Goal: Task Accomplishment & Management: Manage account settings

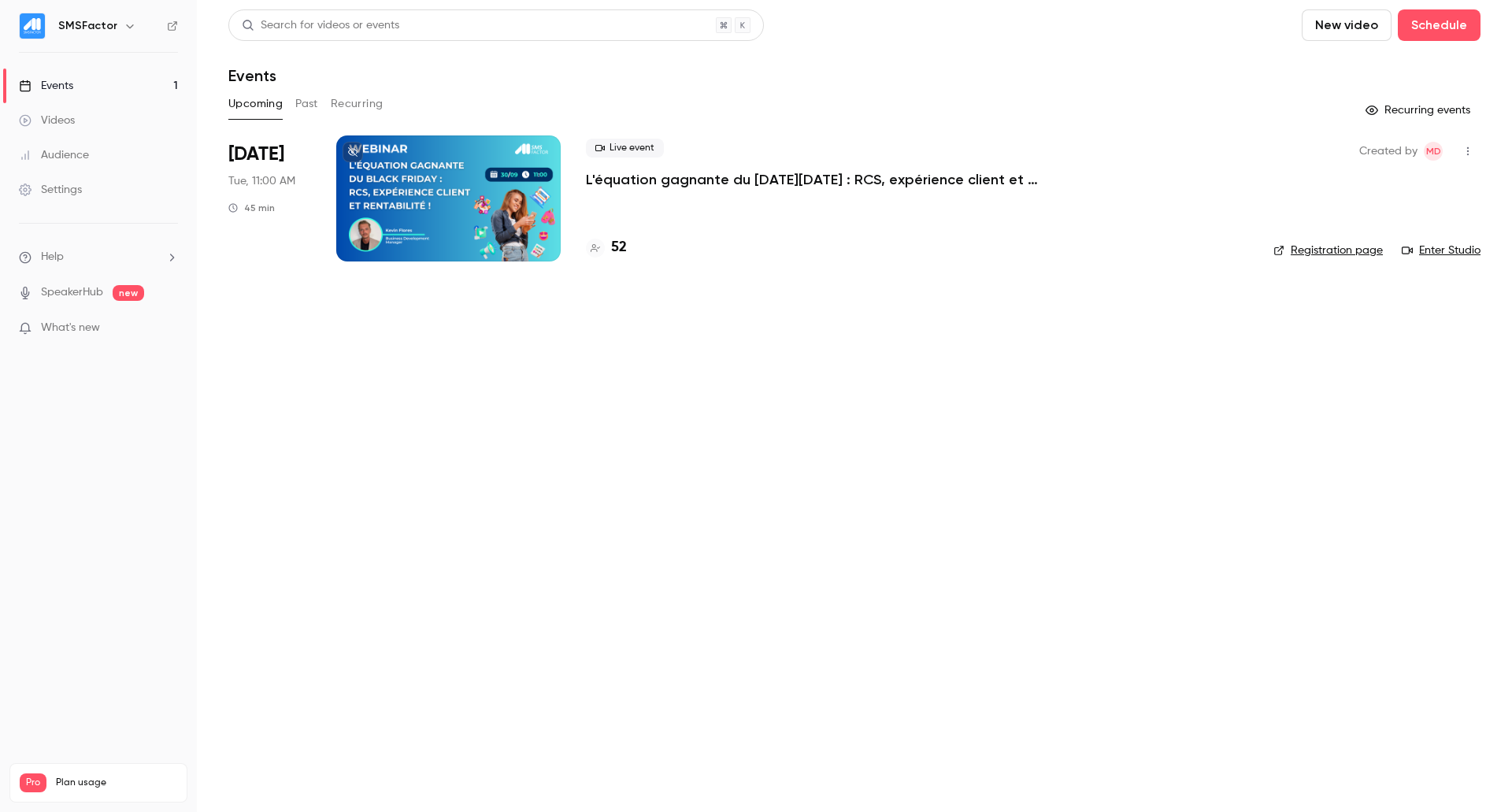
click at [639, 244] on div "52" at bounding box center [917, 247] width 662 height 21
click at [620, 251] on h4 "52" at bounding box center [619, 247] width 16 height 21
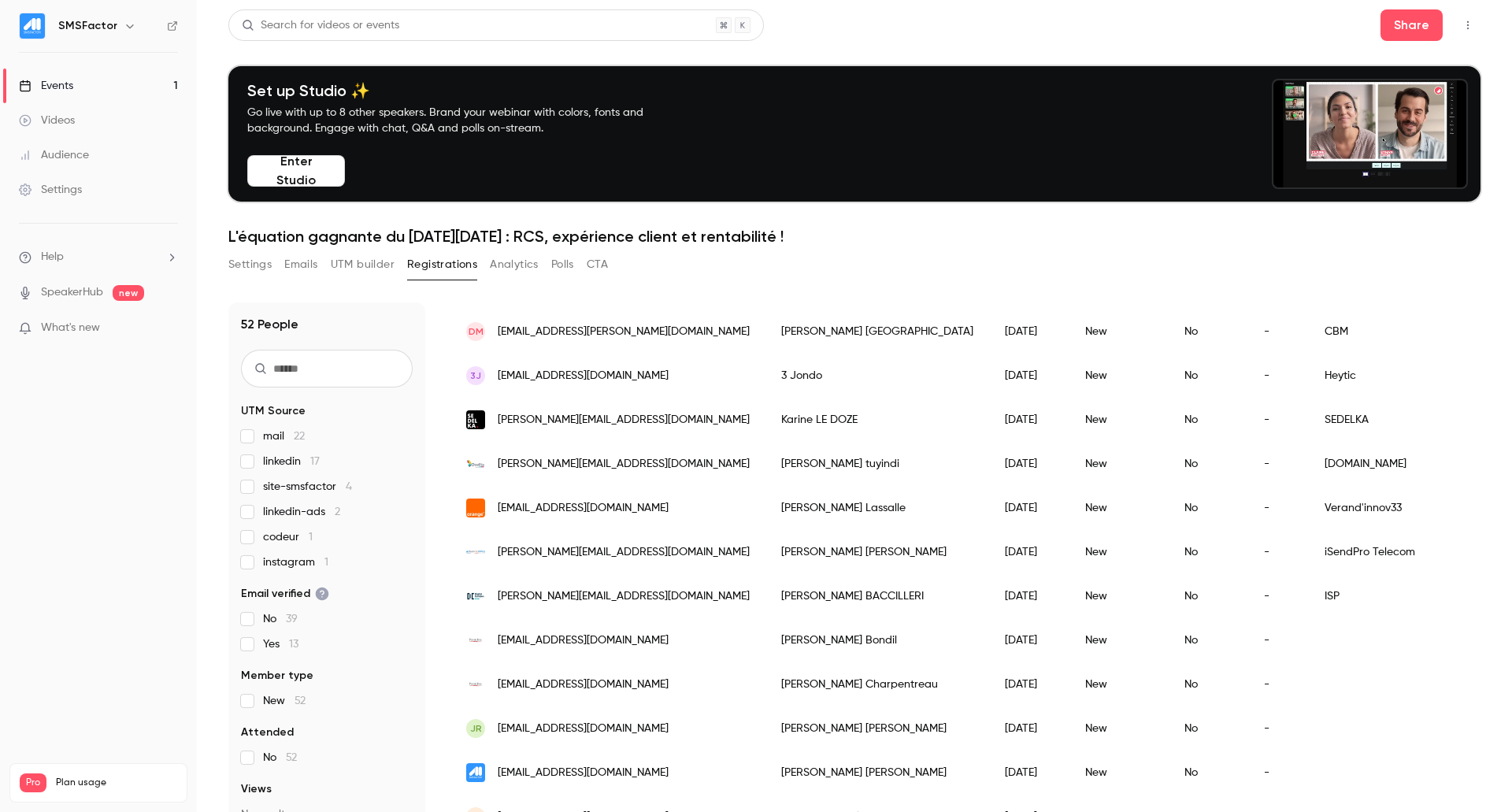
scroll to position [158, 0]
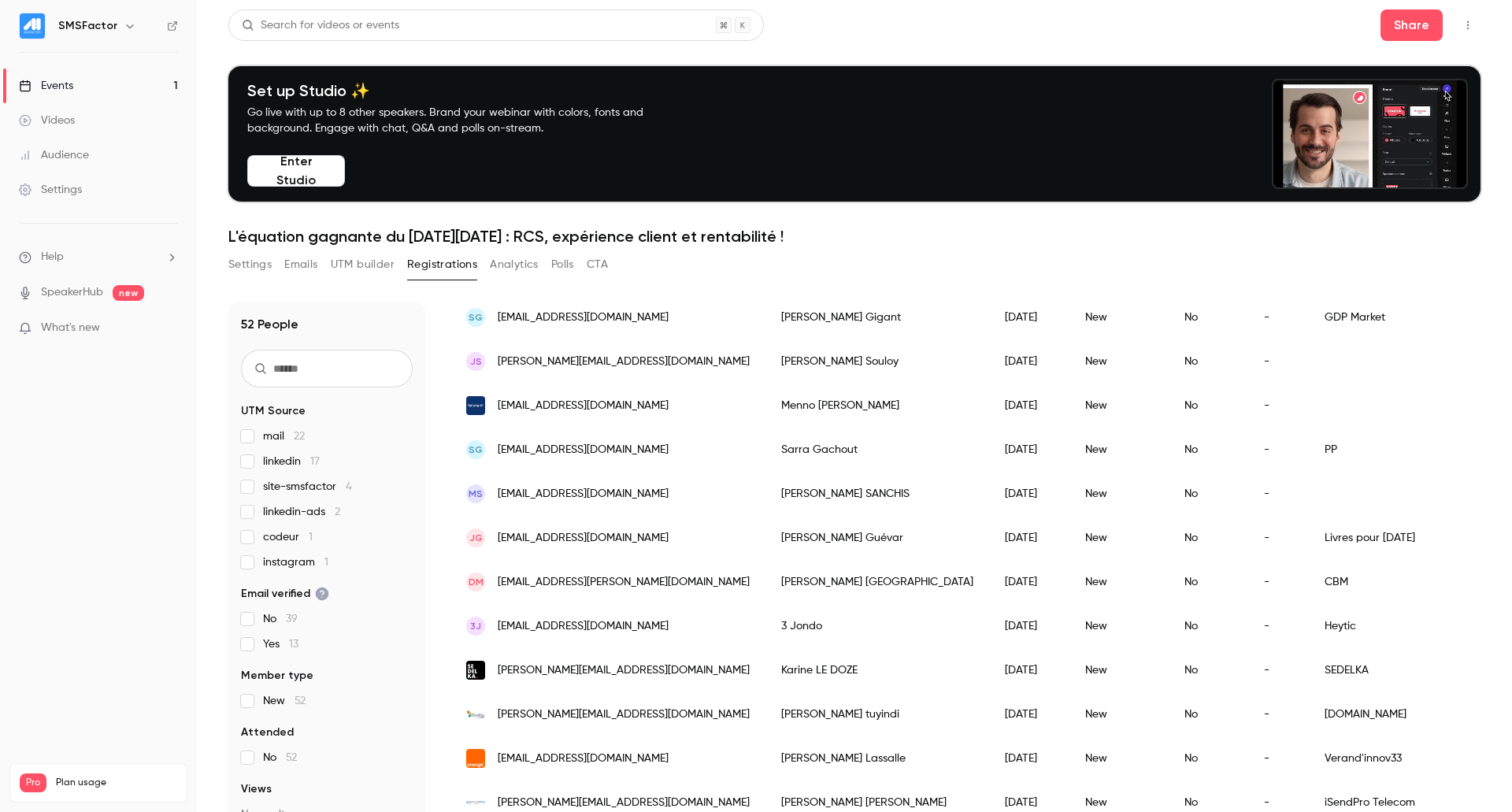
drag, startPoint x: 1341, startPoint y: 277, endPoint x: 1125, endPoint y: 277, distance: 216.0
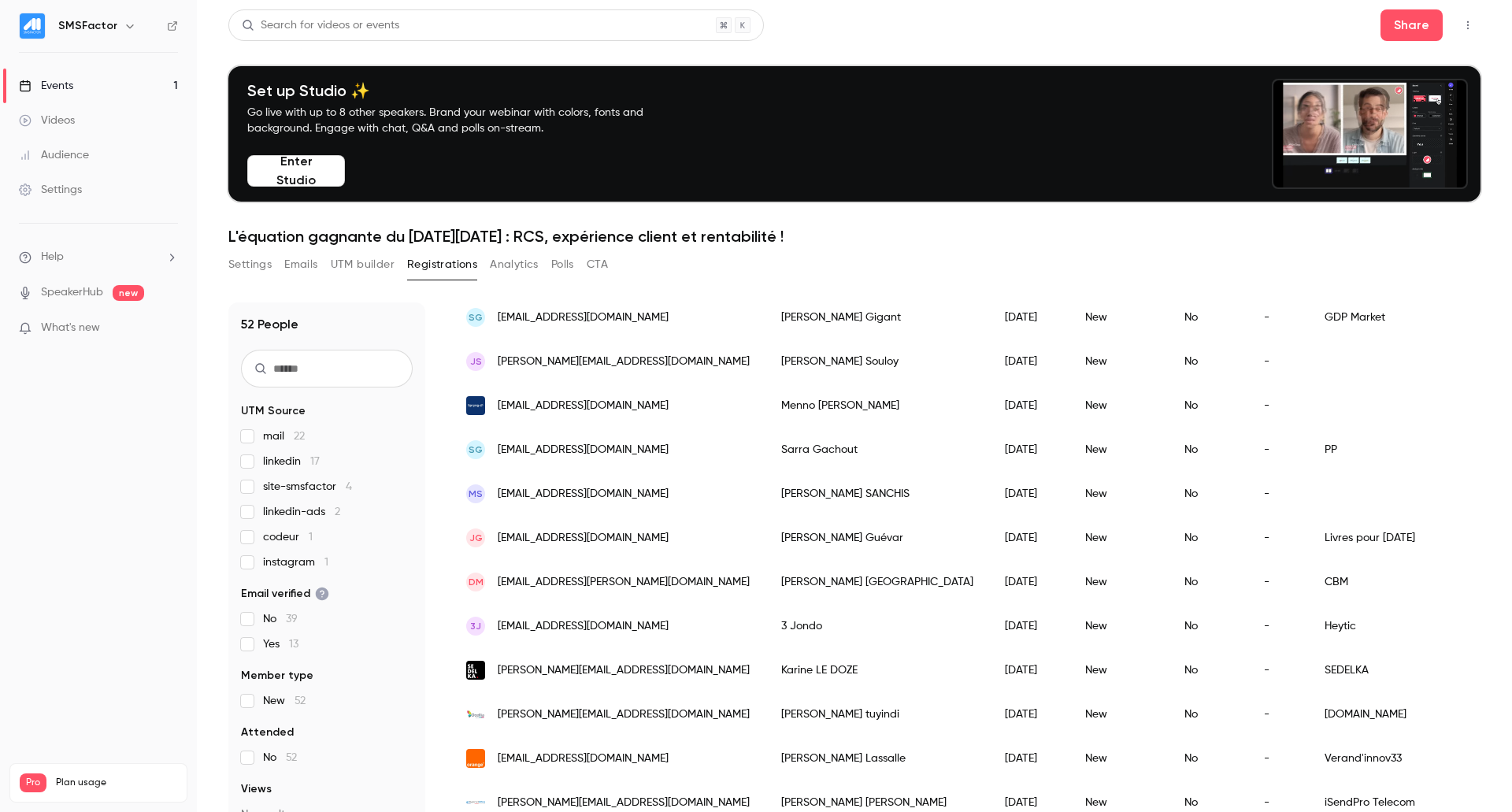
click at [1128, 277] on div "Settings Emails UTM builder Registrations Analytics Polls CTA" at bounding box center [855, 268] width 1252 height 32
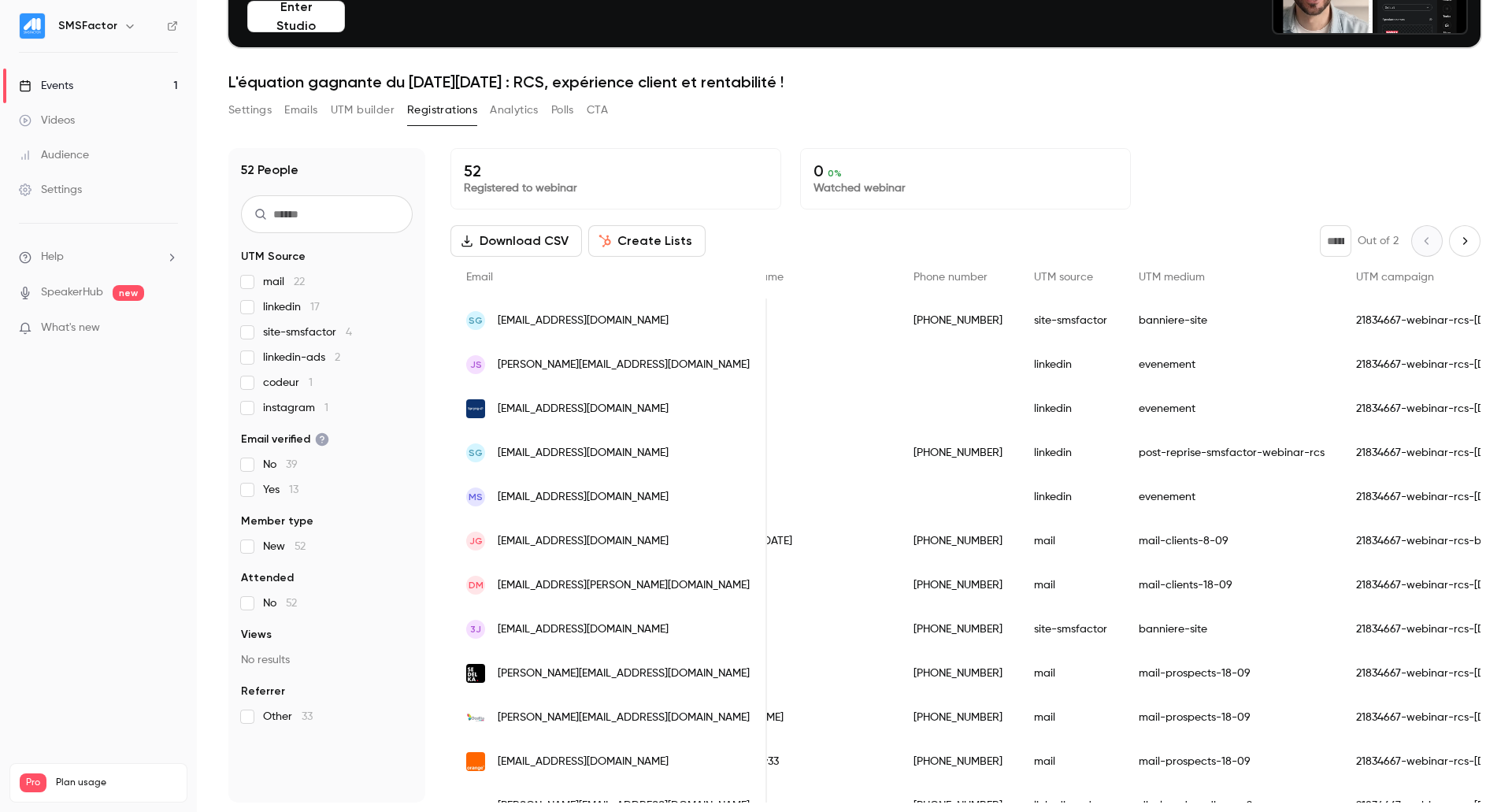
scroll to position [0, 0]
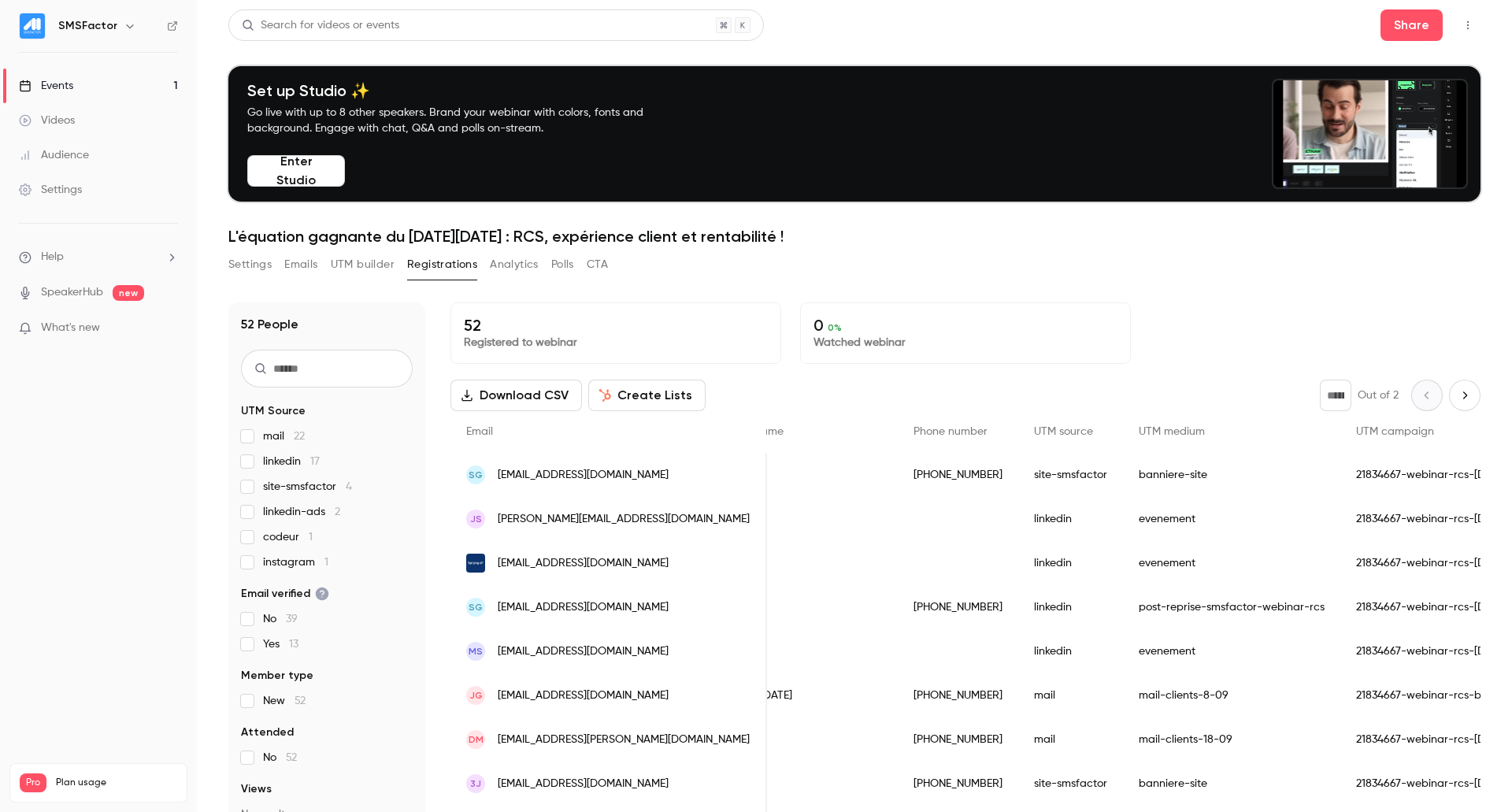
click at [239, 269] on button "Settings" at bounding box center [250, 264] width 43 height 25
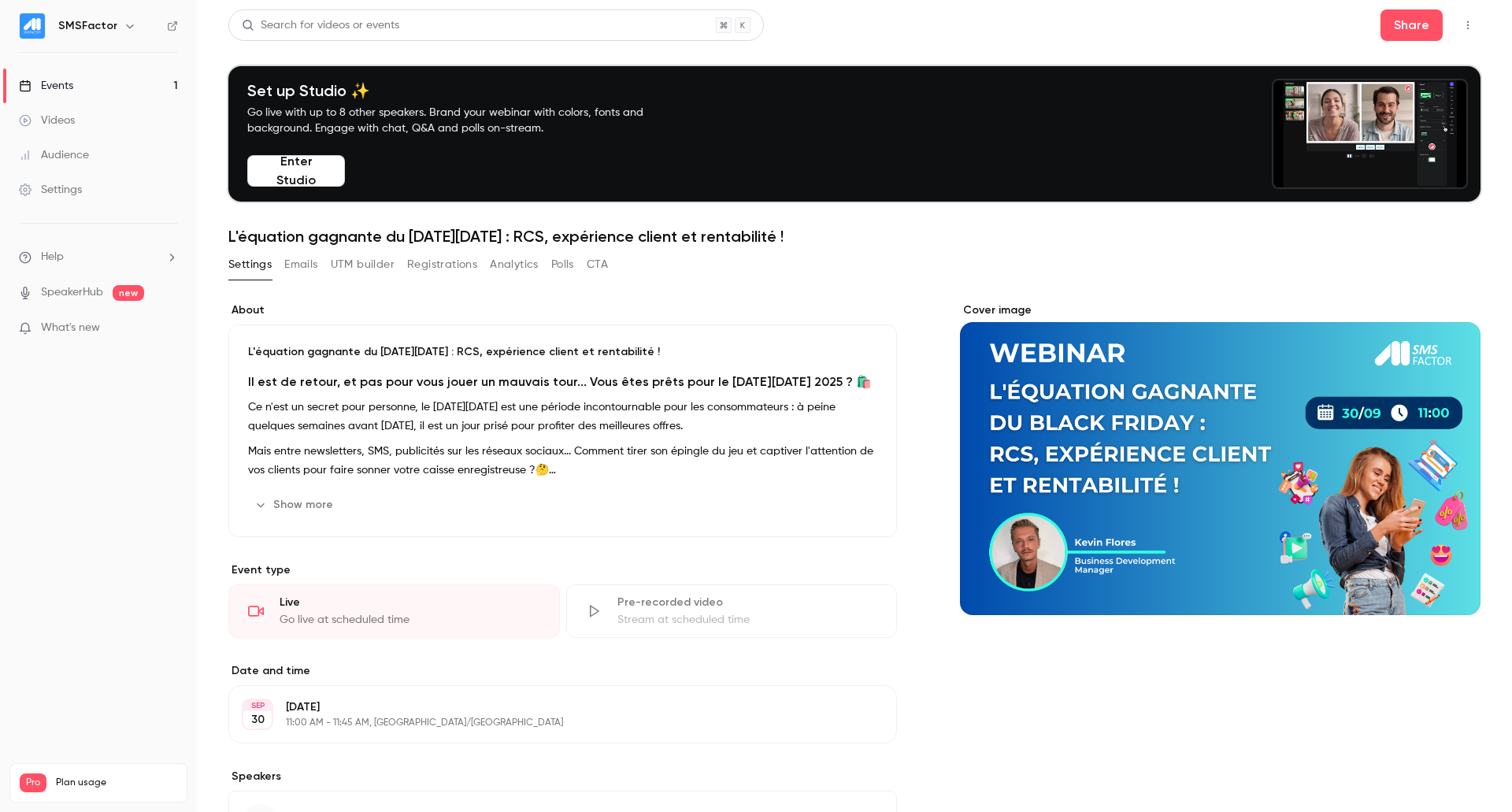
click at [359, 261] on button "UTM builder" at bounding box center [362, 264] width 64 height 25
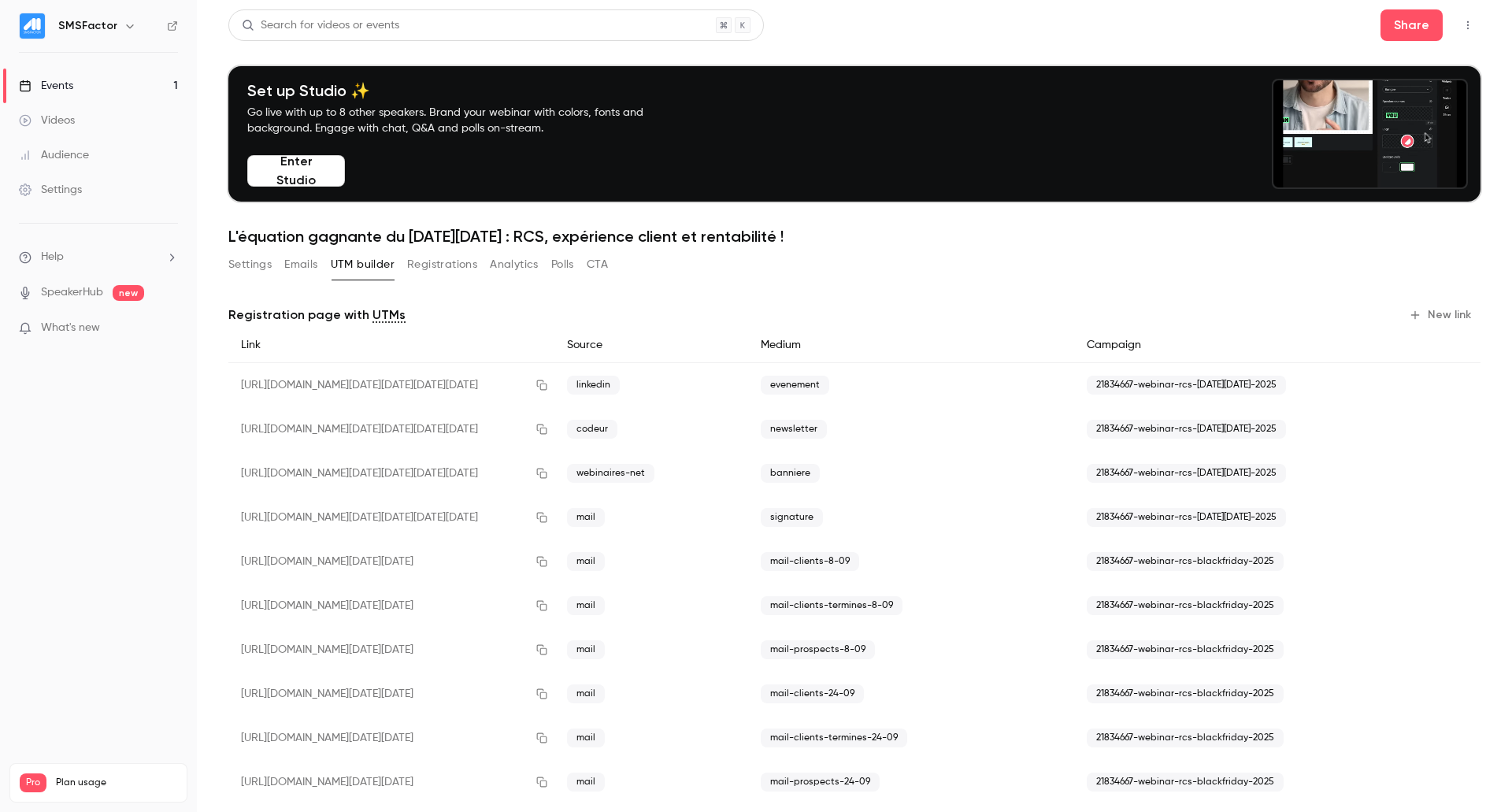
click at [451, 268] on button "Registrations" at bounding box center [442, 264] width 70 height 25
